Goal: Task Accomplishment & Management: Manage account settings

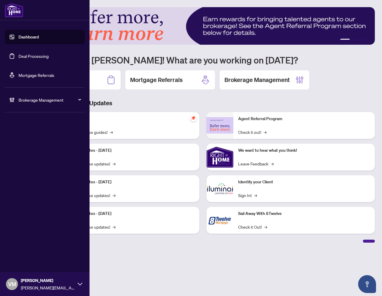
click at [41, 101] on span "Brokerage Management" at bounding box center [49, 100] width 62 height 7
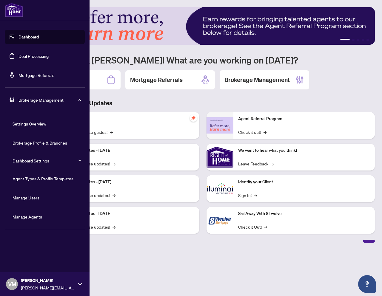
click at [39, 214] on link "Manage Agents" at bounding box center [28, 216] width 30 height 5
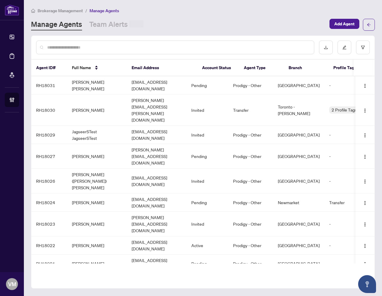
click at [110, 48] on input "text" at bounding box center [178, 47] width 262 height 7
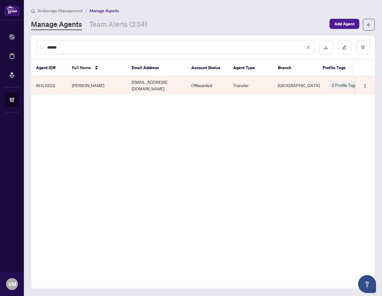
type input "******"
